Goal: Find specific page/section: Find specific page/section

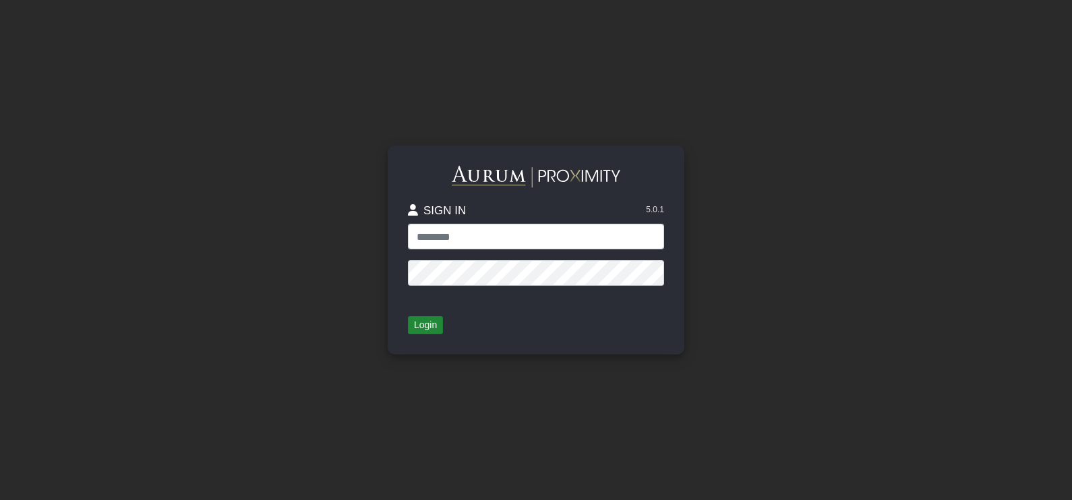
type input "**********"
click at [428, 320] on button "Login" at bounding box center [425, 325] width 35 height 19
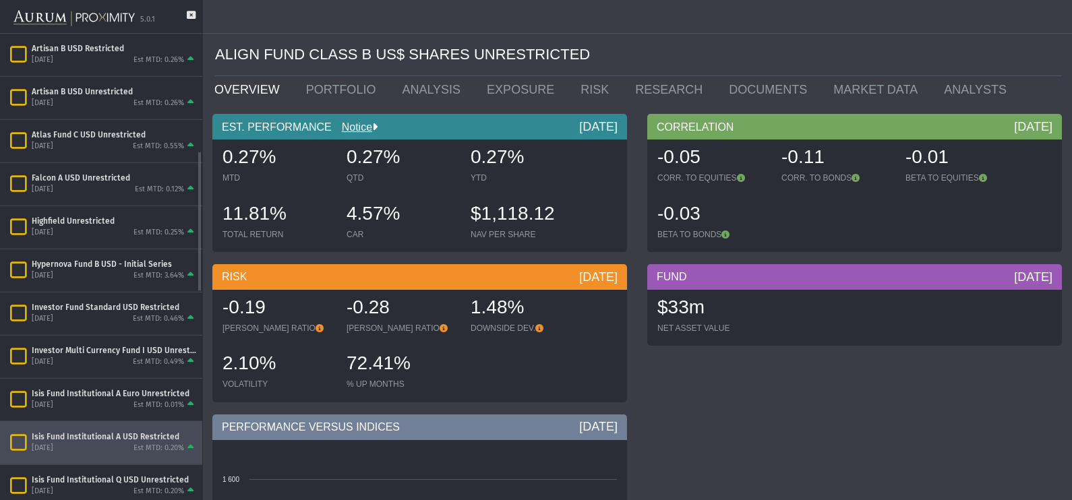
scroll to position [389, 0]
click at [96, 435] on div "Isis Fund Institutional A USD Restricted" at bounding box center [114, 436] width 165 height 11
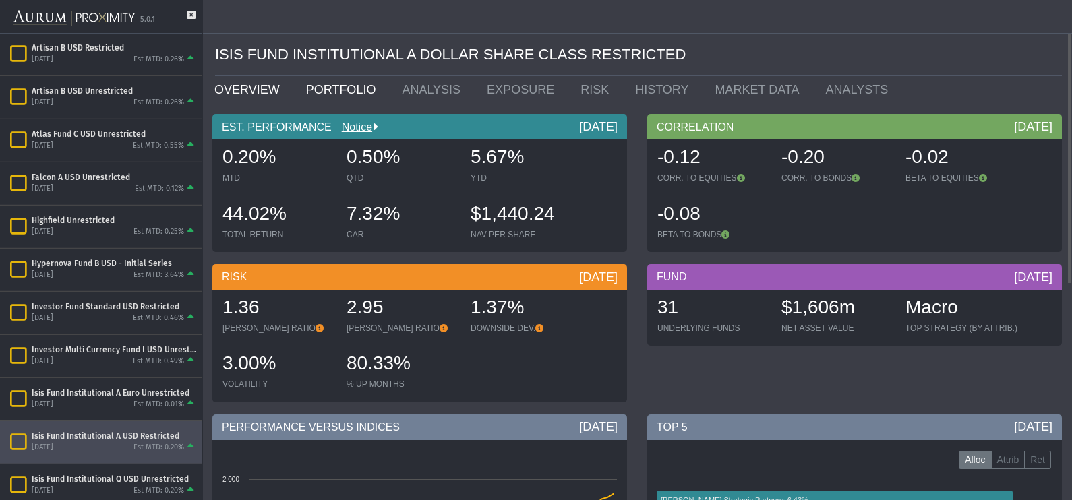
click at [307, 92] on link "PORTFOLIO" at bounding box center [344, 89] width 96 height 27
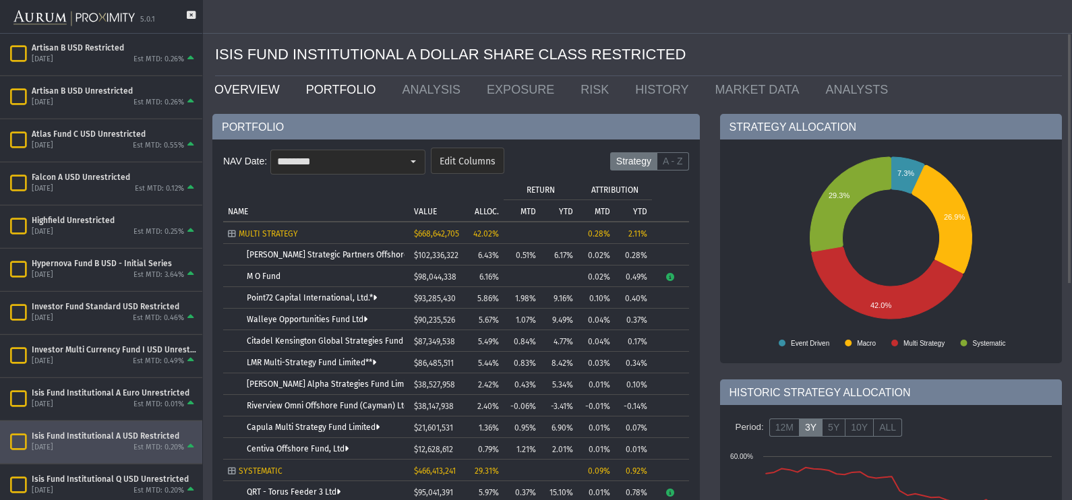
click at [260, 86] on link "OVERVIEW" at bounding box center [250, 89] width 92 height 27
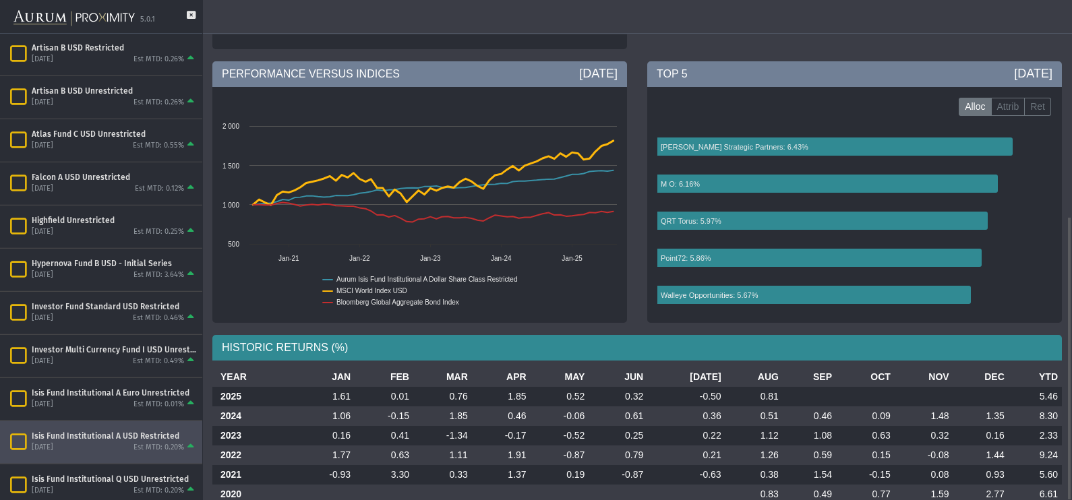
scroll to position [380, 0]
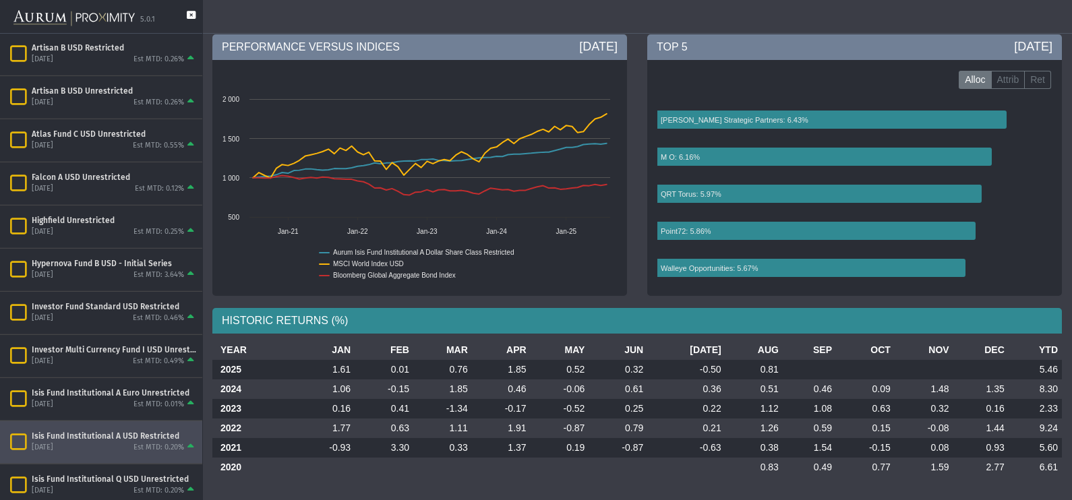
click at [194, 11] on icon at bounding box center [191, 22] width 9 height 22
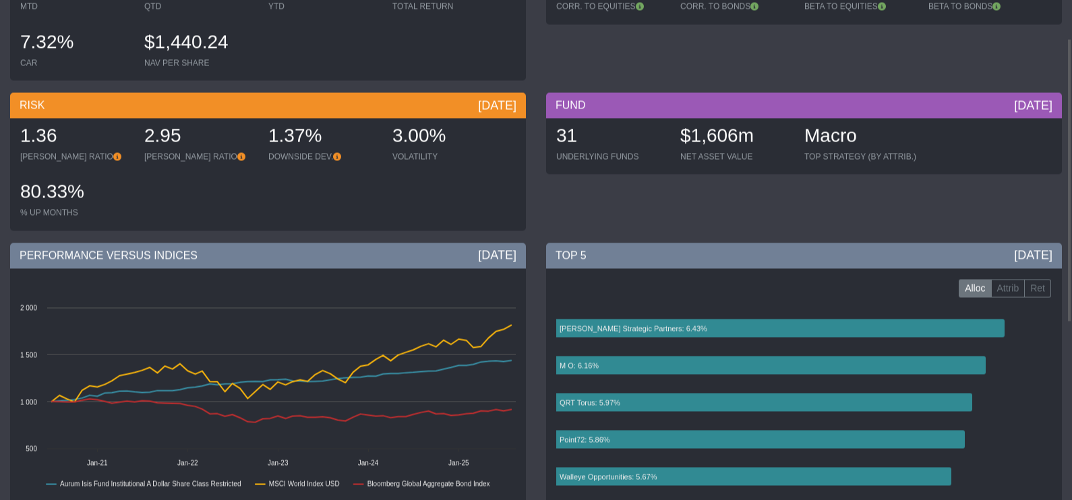
scroll to position [0, 0]
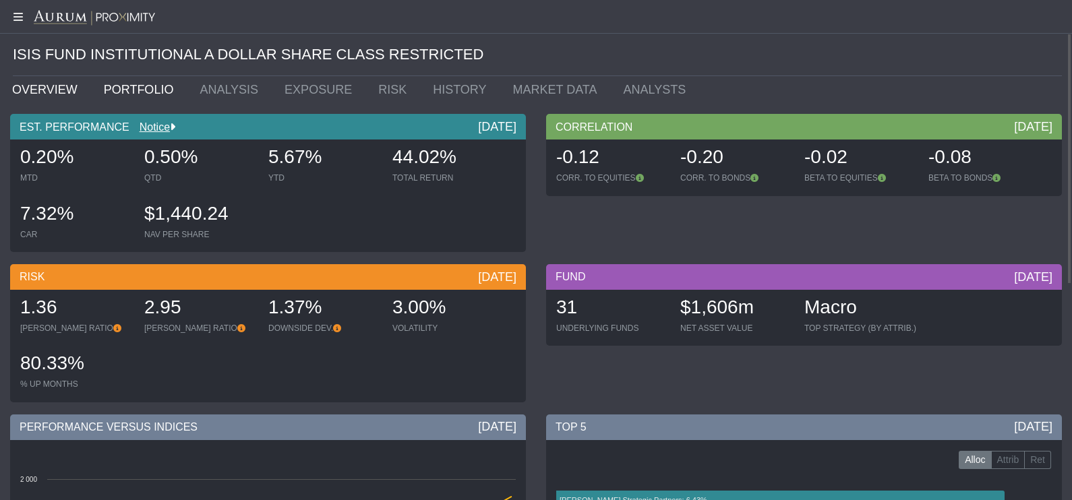
click at [113, 89] on link "PORTFOLIO" at bounding box center [142, 89] width 96 height 27
